Goal: Navigation & Orientation: Go to known website

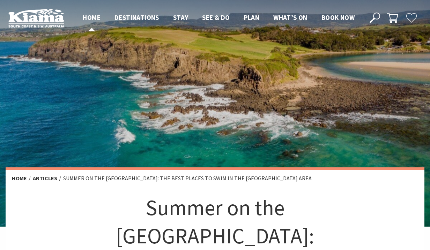
click at [95, 16] on span "Home" at bounding box center [92, 17] width 18 height 8
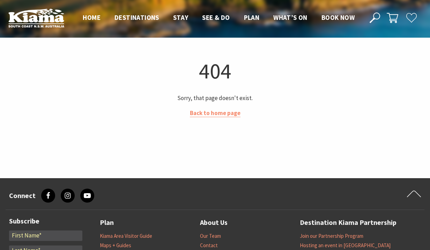
click at [245, 79] on h1 "404" at bounding box center [214, 71] width 413 height 28
click at [218, 115] on link "Back to home page" at bounding box center [215, 113] width 51 height 8
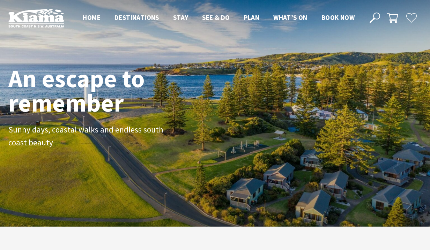
scroll to position [112, 425]
